Goal: Transaction & Acquisition: Subscribe to service/newsletter

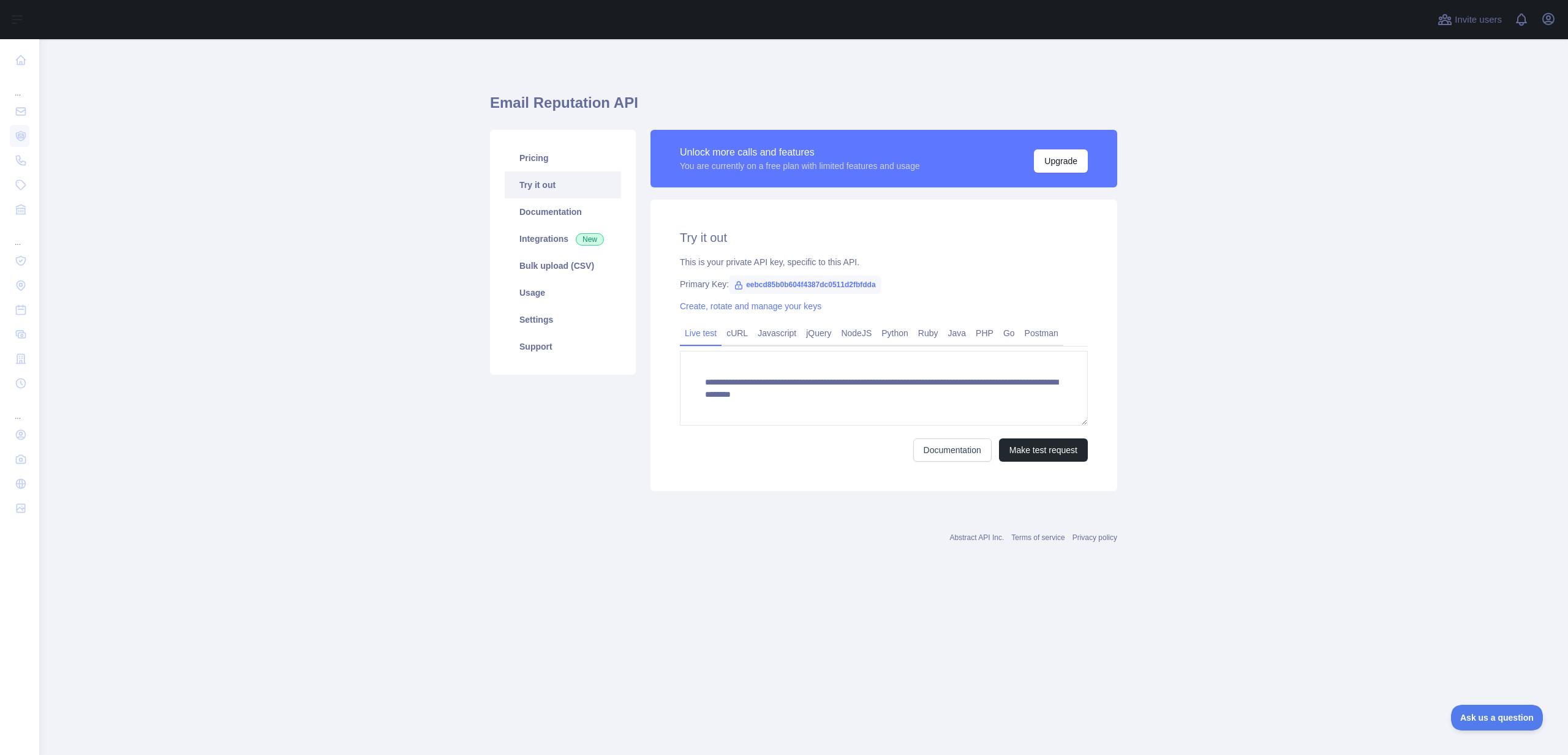
click at [1557, 23] on div "Open user menu" at bounding box center [1548, 20] width 20 height 21
click at [1554, 23] on icon "button" at bounding box center [1548, 18] width 15 height 15
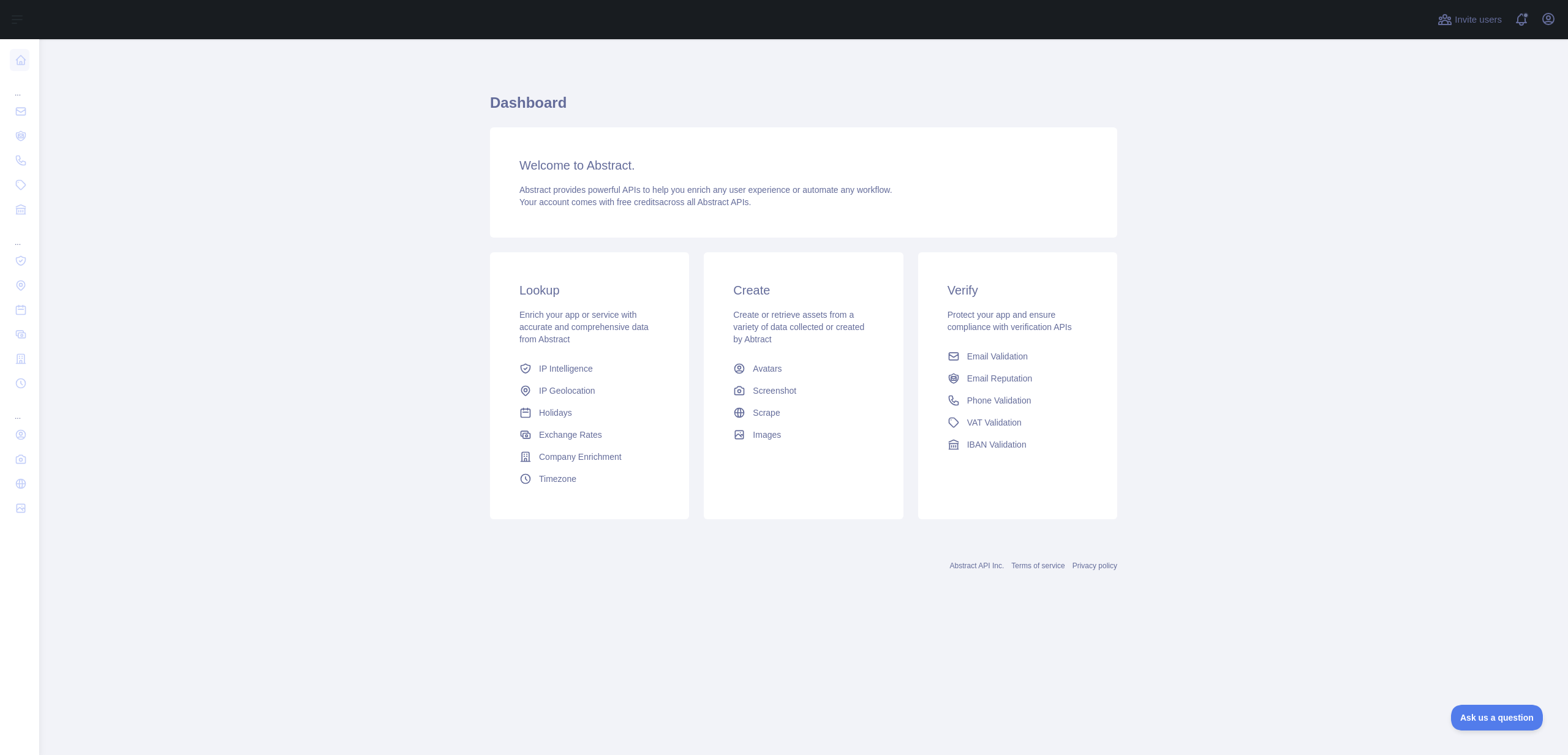
click at [1557, 27] on div "Open user menu" at bounding box center [1548, 20] width 20 height 21
click at [1555, 24] on icon "button" at bounding box center [1548, 18] width 15 height 15
click at [1384, 145] on main "Dashboard Welcome to Abstract. Abstract provides powerful APIs to help you enri…" at bounding box center [803, 397] width 1529 height 716
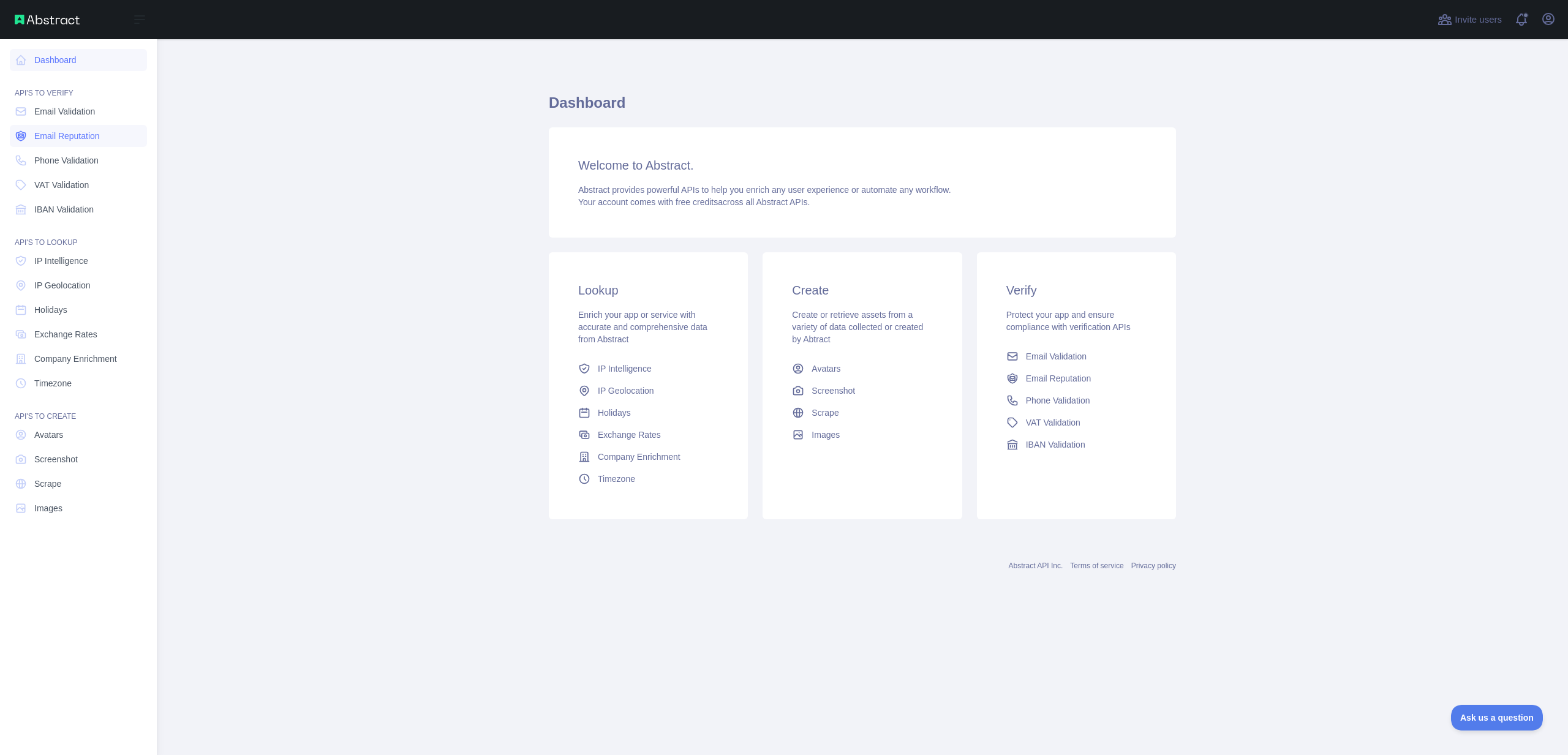
click at [82, 139] on span "Email Reputation" at bounding box center [67, 136] width 66 height 12
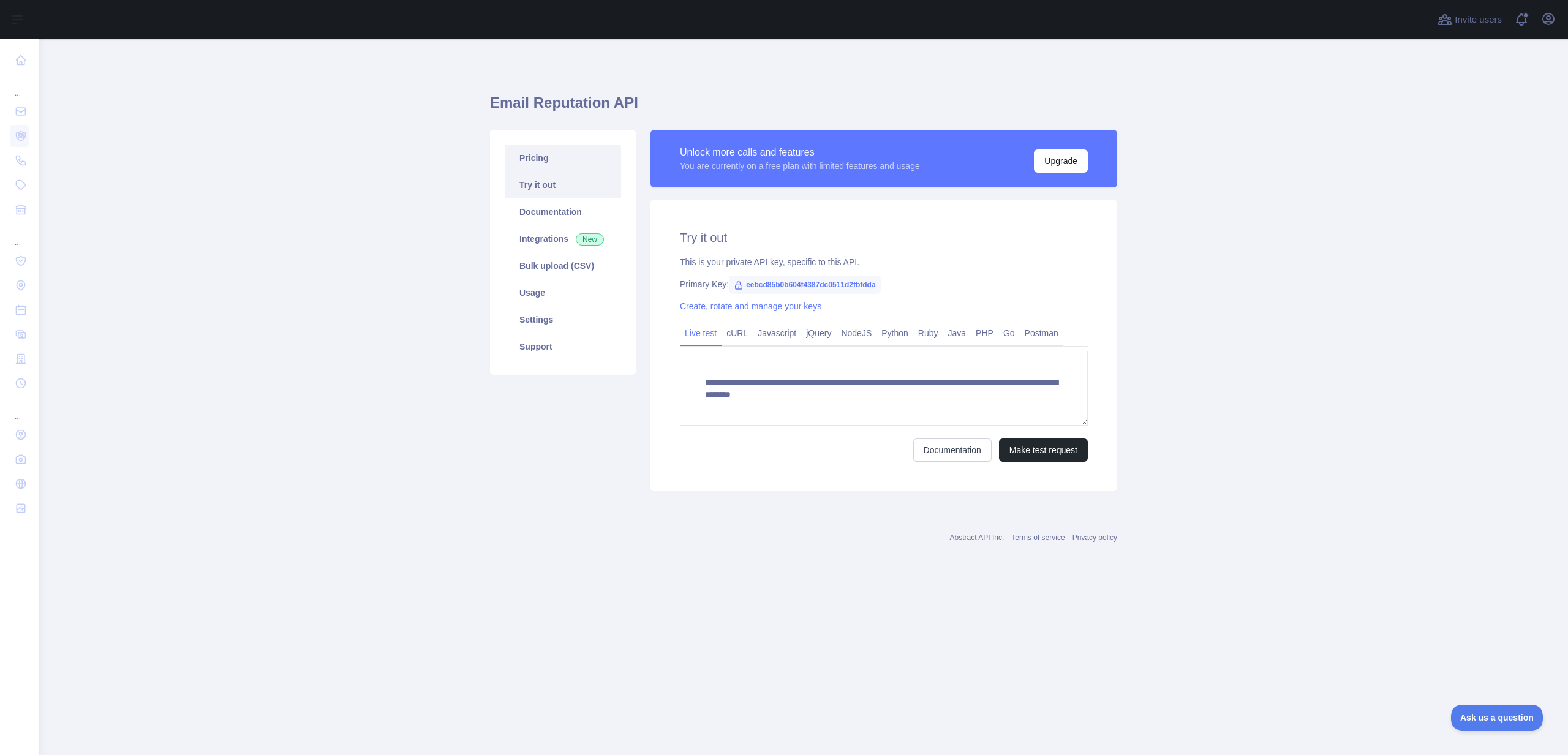
click at [573, 150] on link "Pricing" at bounding box center [563, 158] width 116 height 27
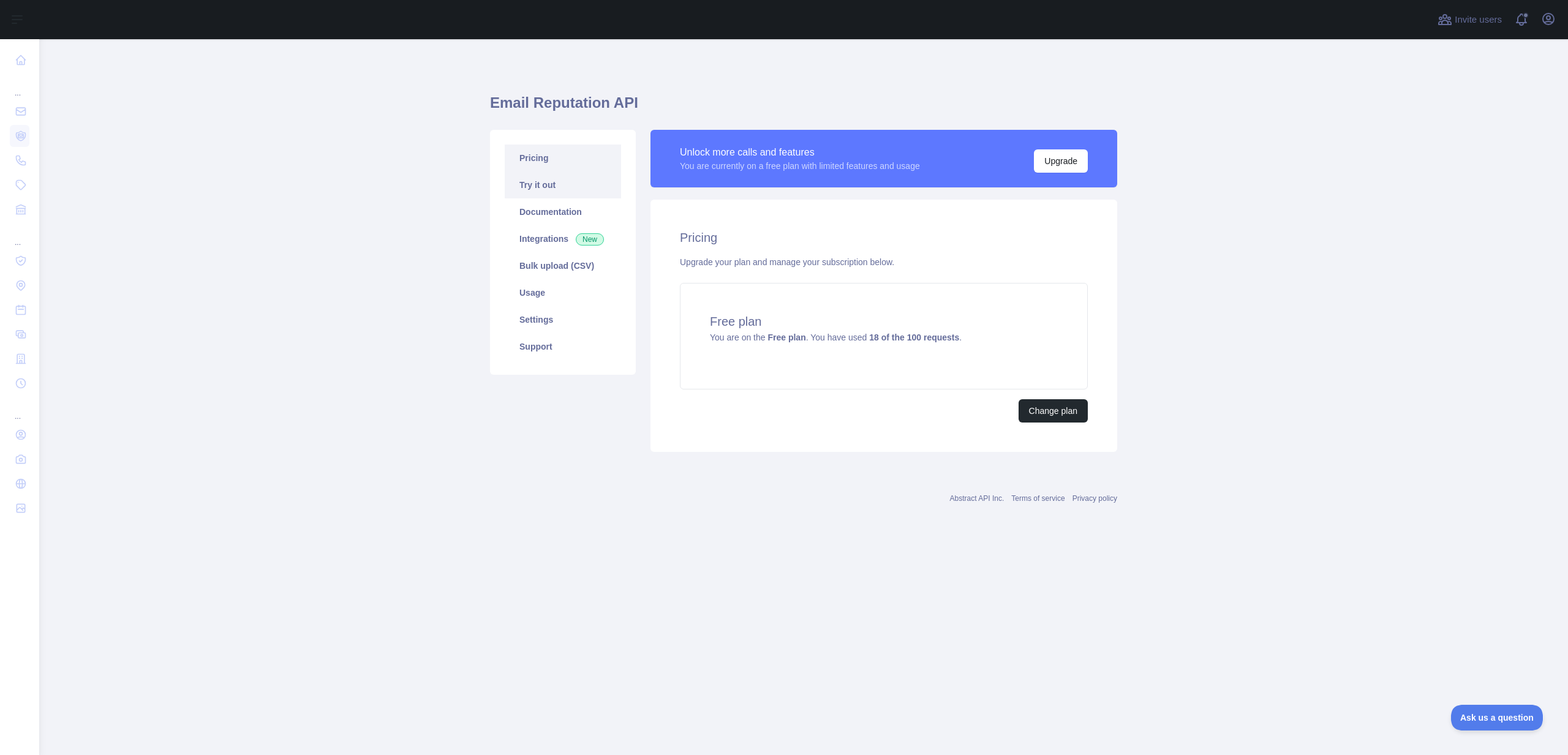
click at [568, 181] on link "Try it out" at bounding box center [563, 185] width 116 height 27
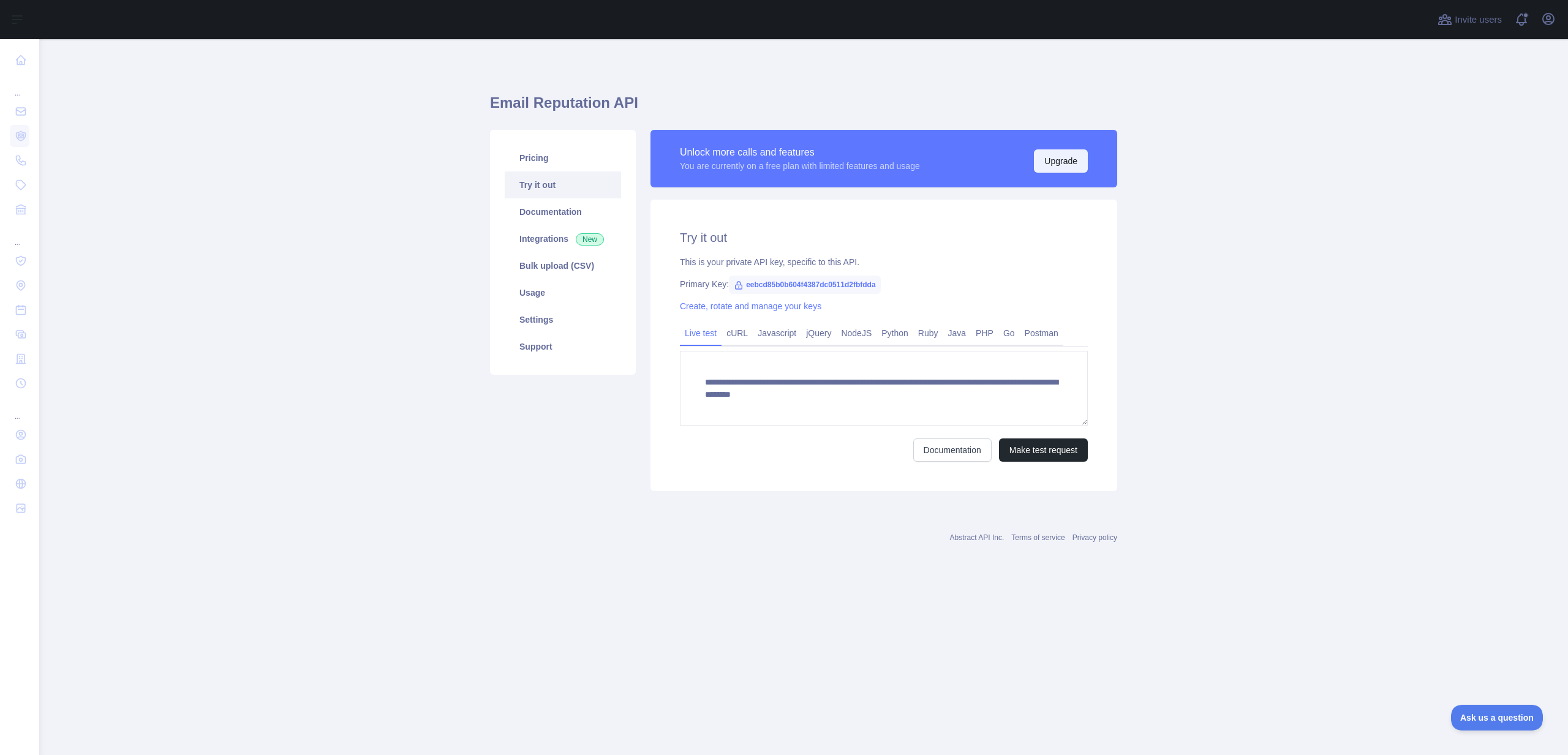
click at [1034, 164] on button "Upgrade" at bounding box center [1060, 161] width 54 height 23
